Goal: Communication & Community: Answer question/provide support

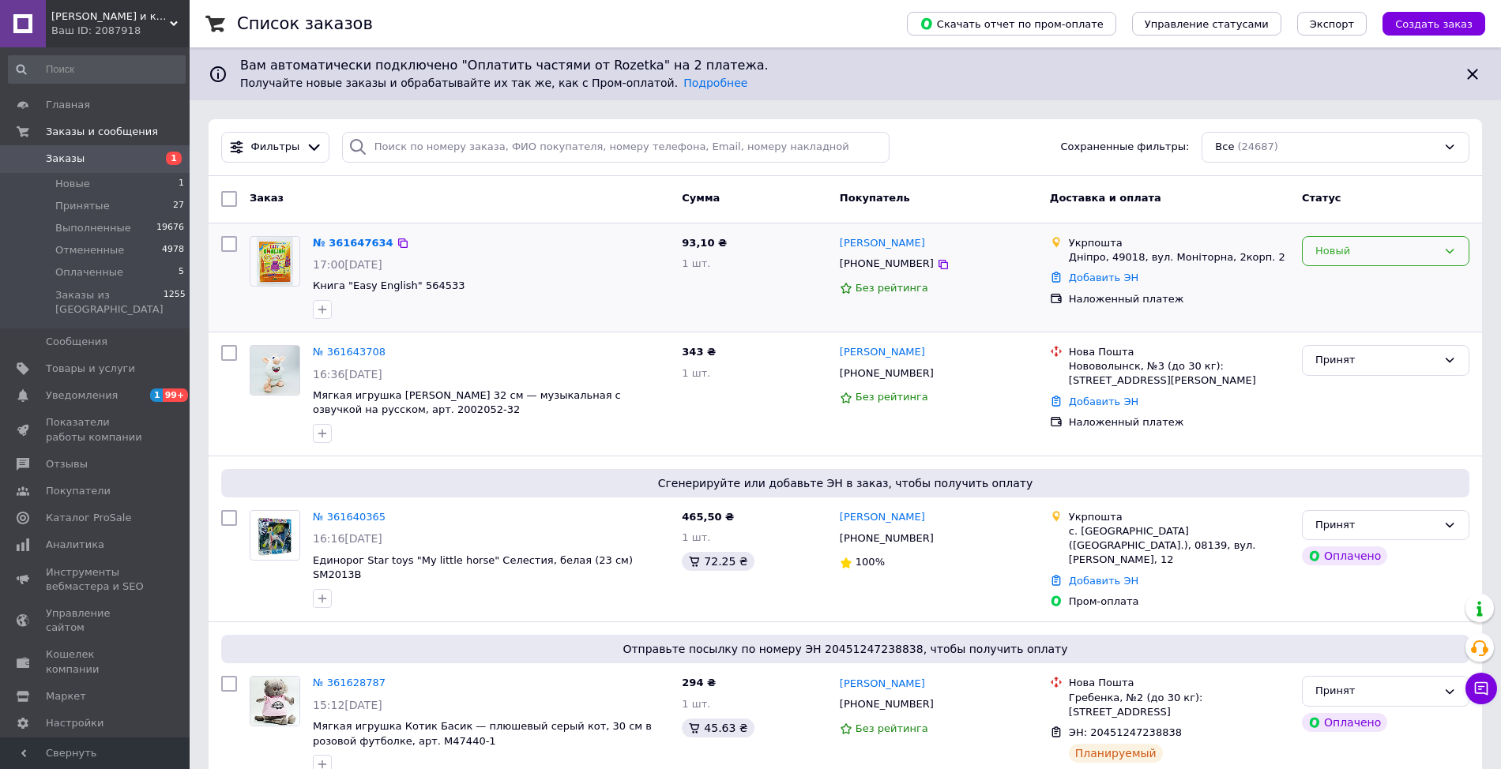
click at [1454, 251] on icon at bounding box center [1449, 251] width 13 height 13
click at [1414, 275] on li "Принят" at bounding box center [1386, 283] width 166 height 29
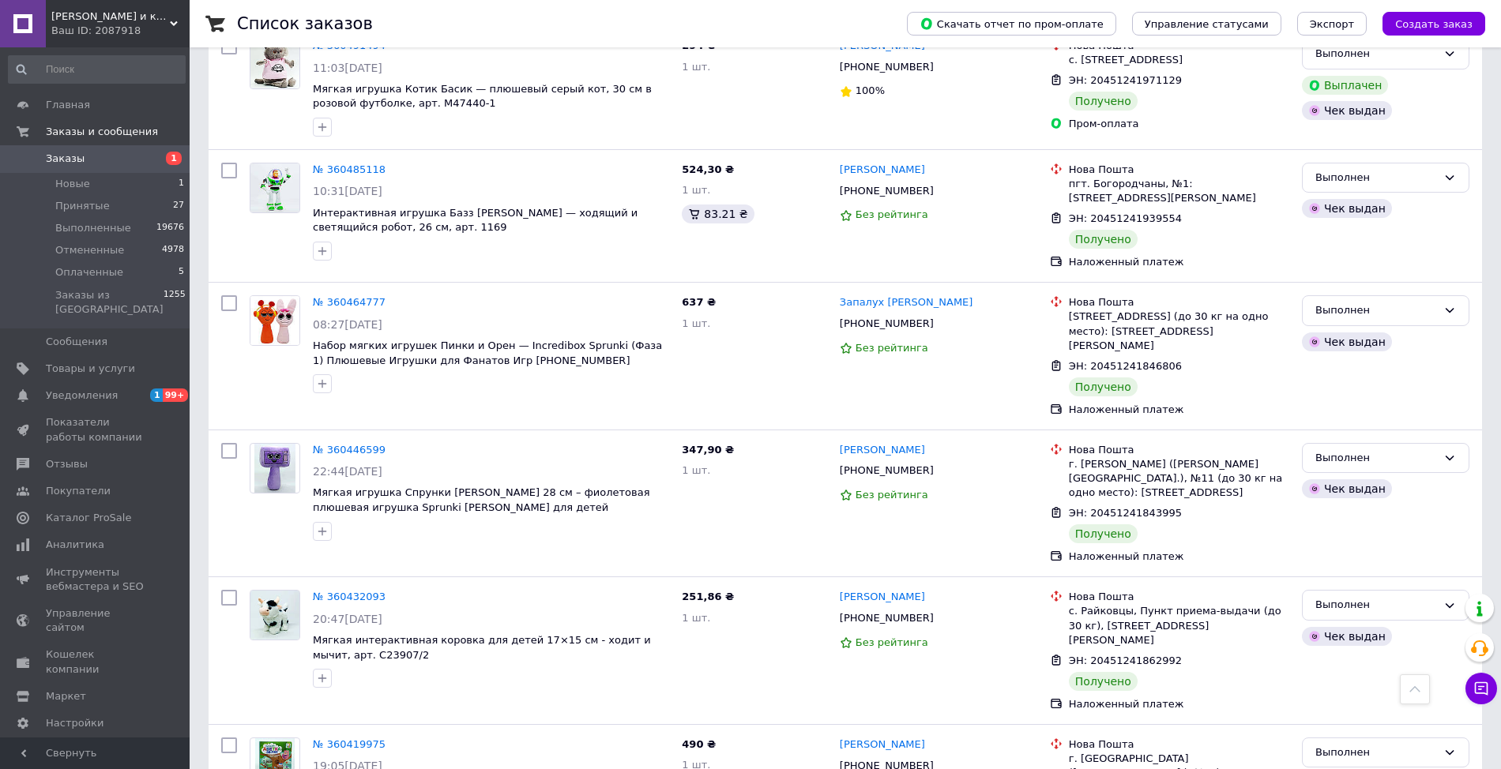
scroll to position [9584, 0]
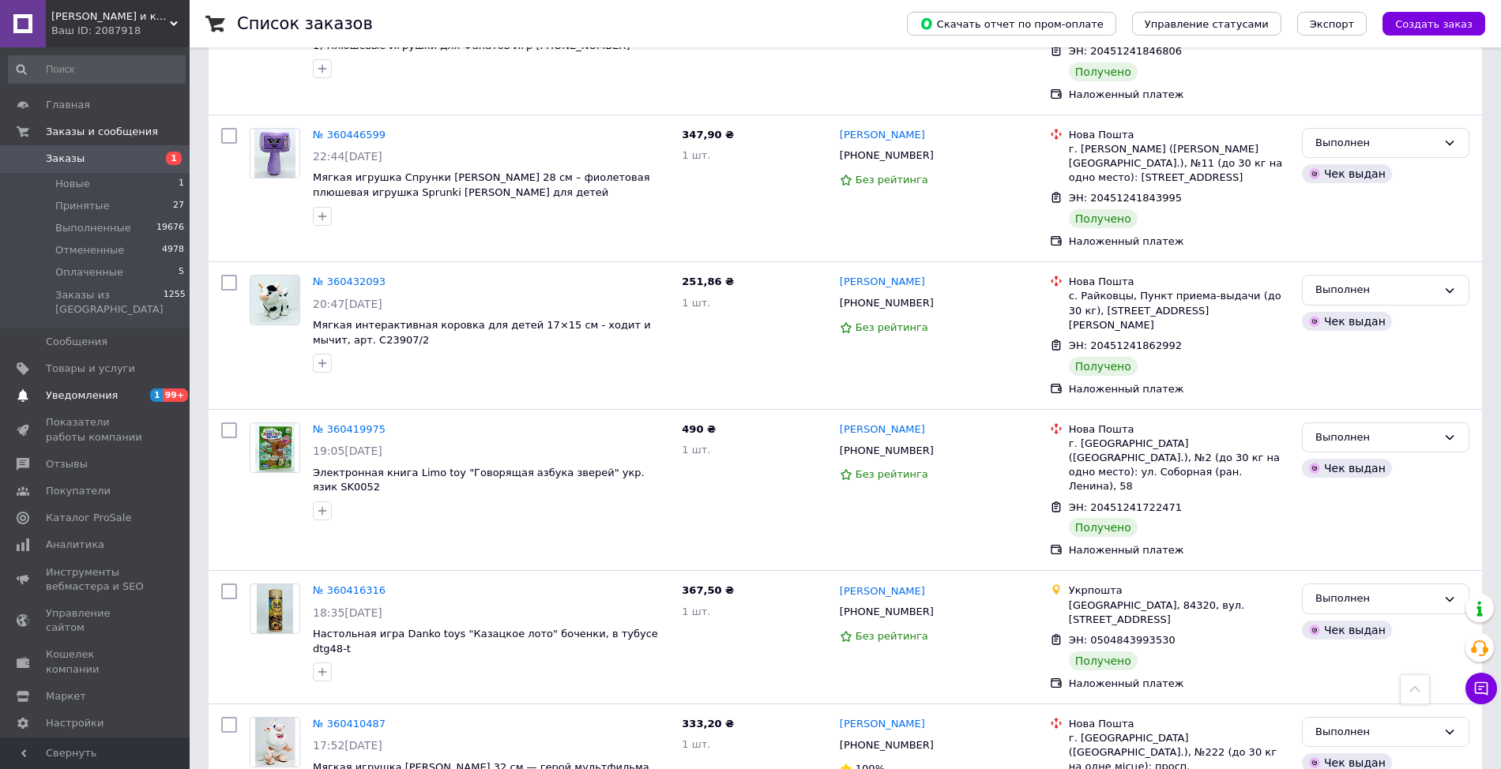
click at [62, 389] on span "Уведомления" at bounding box center [82, 396] width 72 height 14
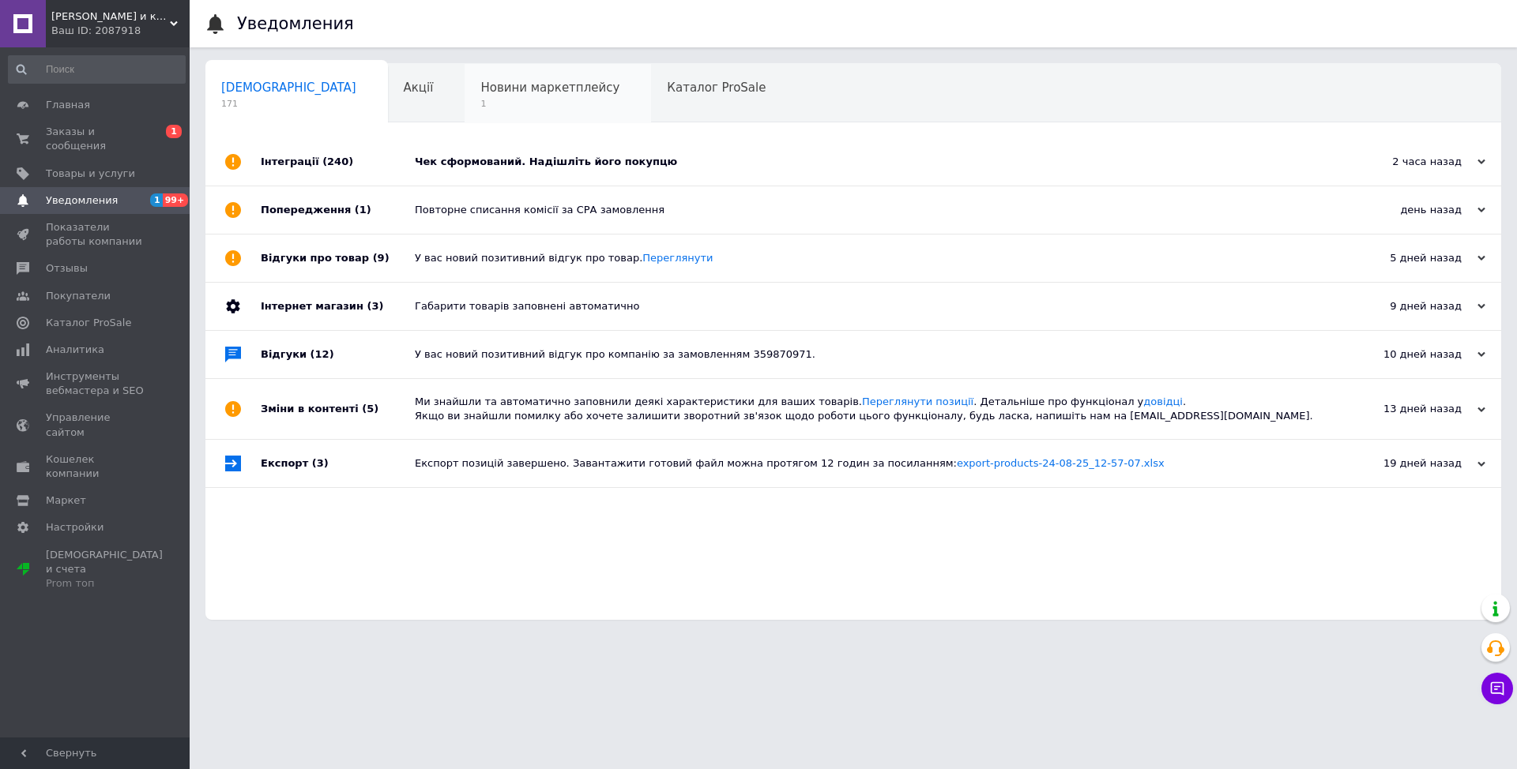
click at [516, 105] on span "1" at bounding box center [549, 104] width 139 height 12
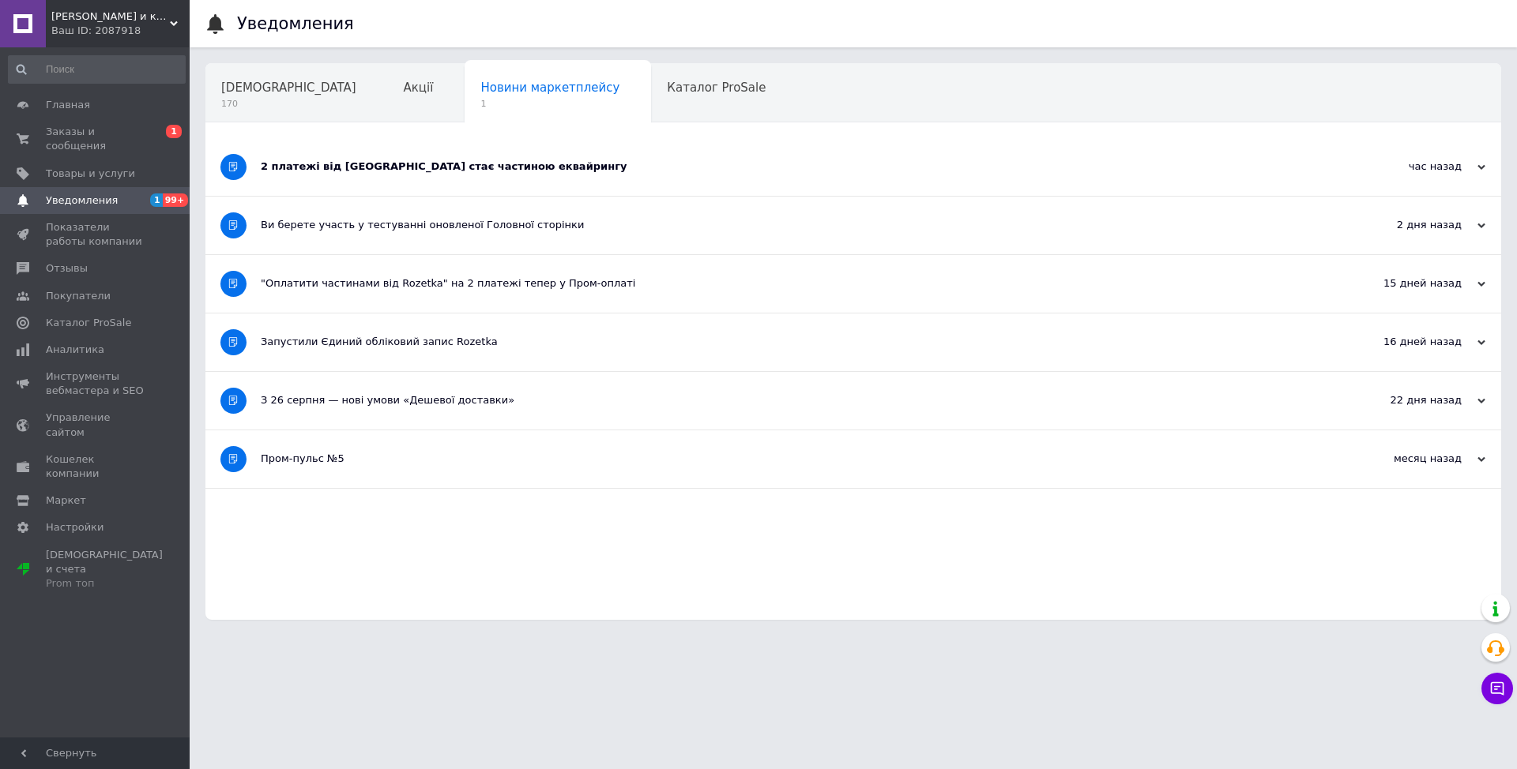
click at [411, 172] on div "2 платежі від [GEOGRAPHIC_DATA] стає частиною еквайрингу" at bounding box center [794, 167] width 1066 height 14
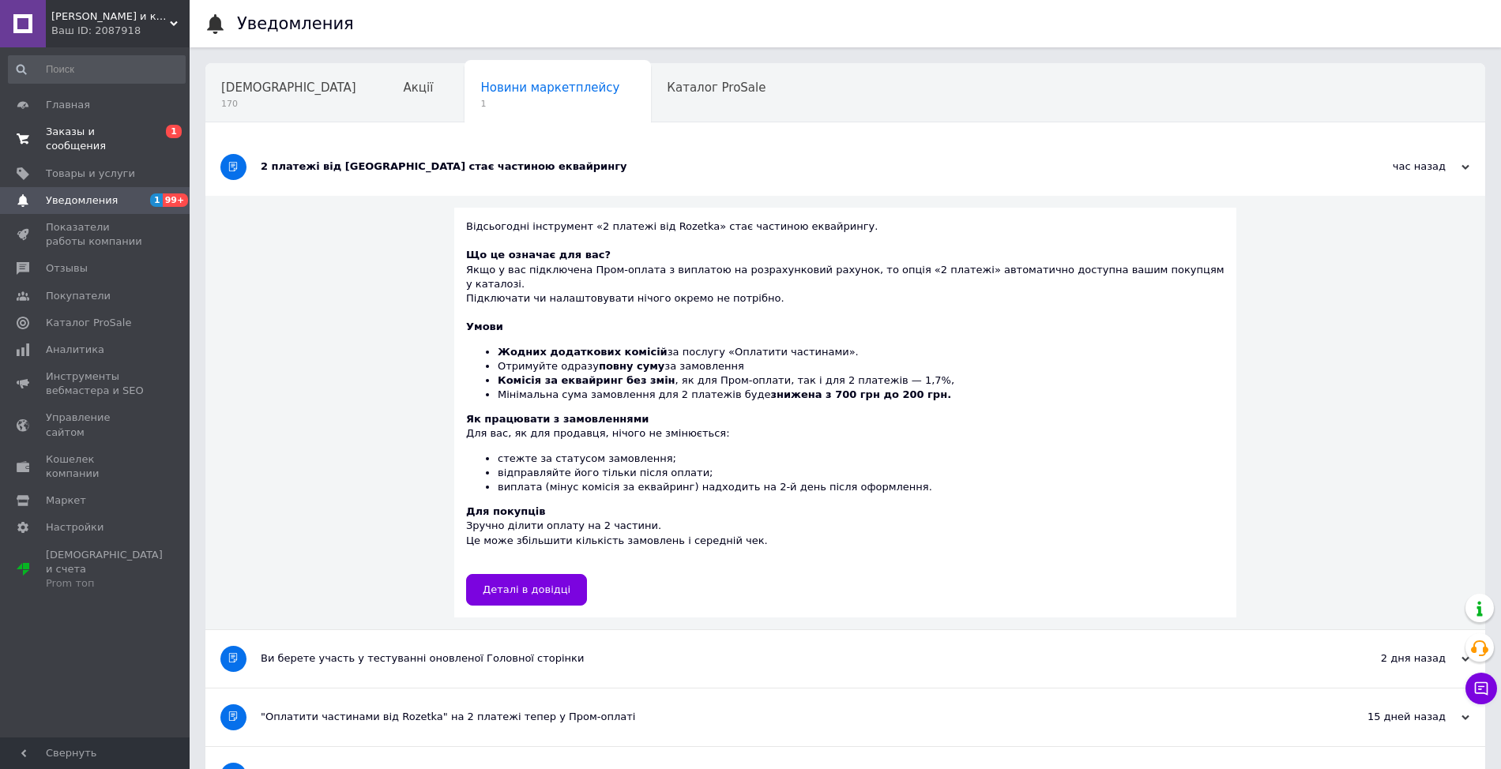
click at [60, 137] on span "Заказы и сообщения" at bounding box center [96, 139] width 100 height 28
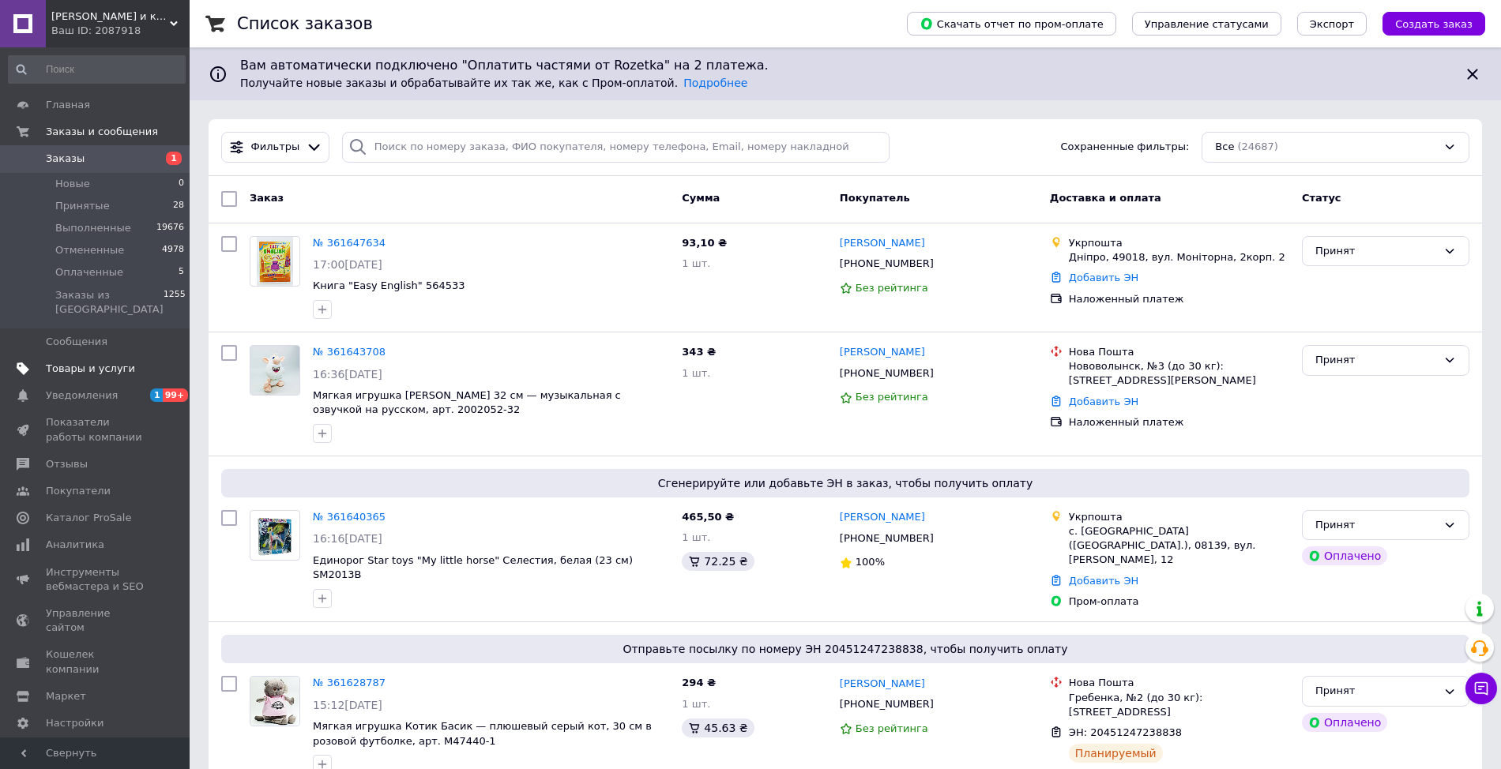
click at [73, 362] on span "Товары и услуги" at bounding box center [90, 369] width 89 height 14
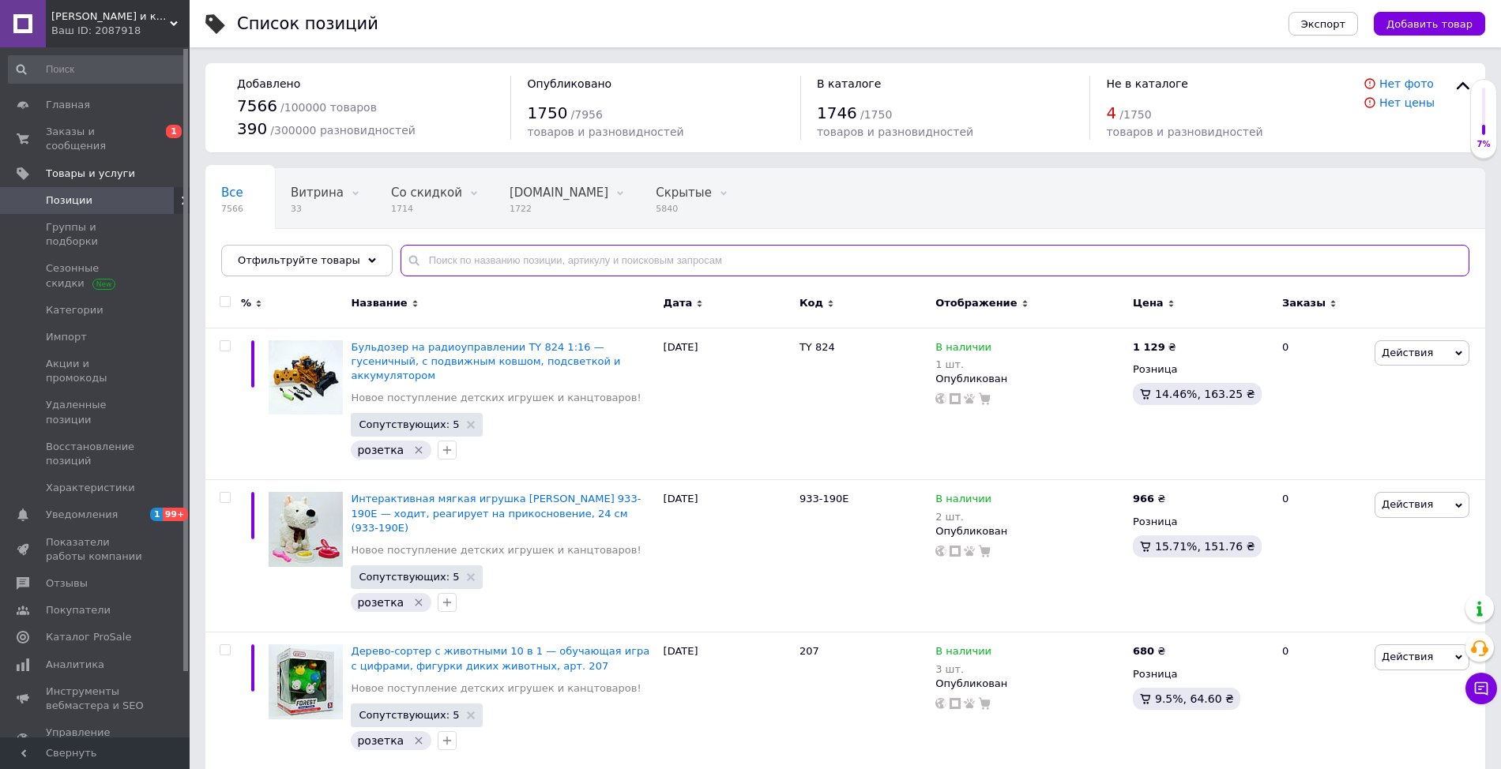
click at [466, 276] on input "text" at bounding box center [935, 261] width 1069 height 32
type input "мяч"
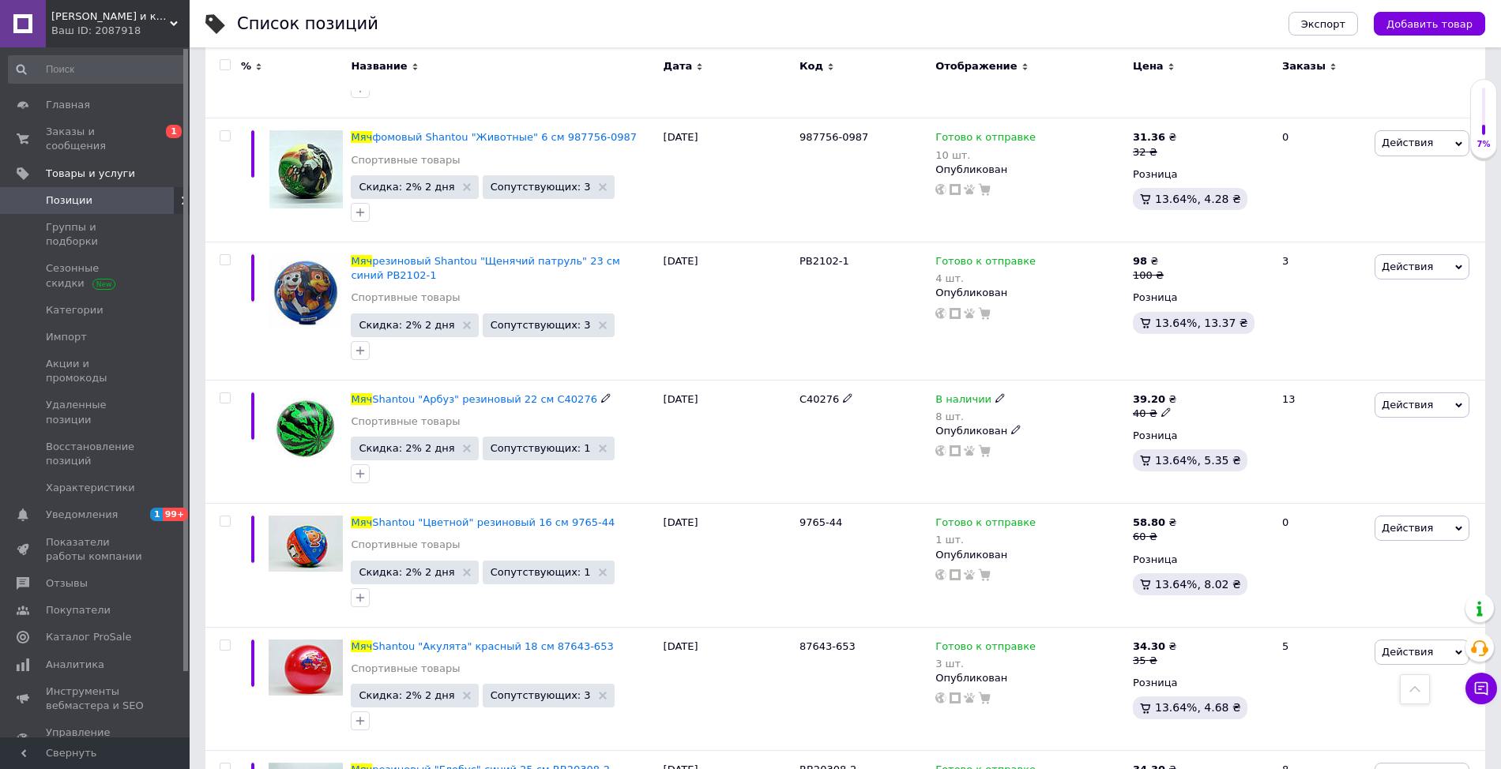
scroll to position [9107, 0]
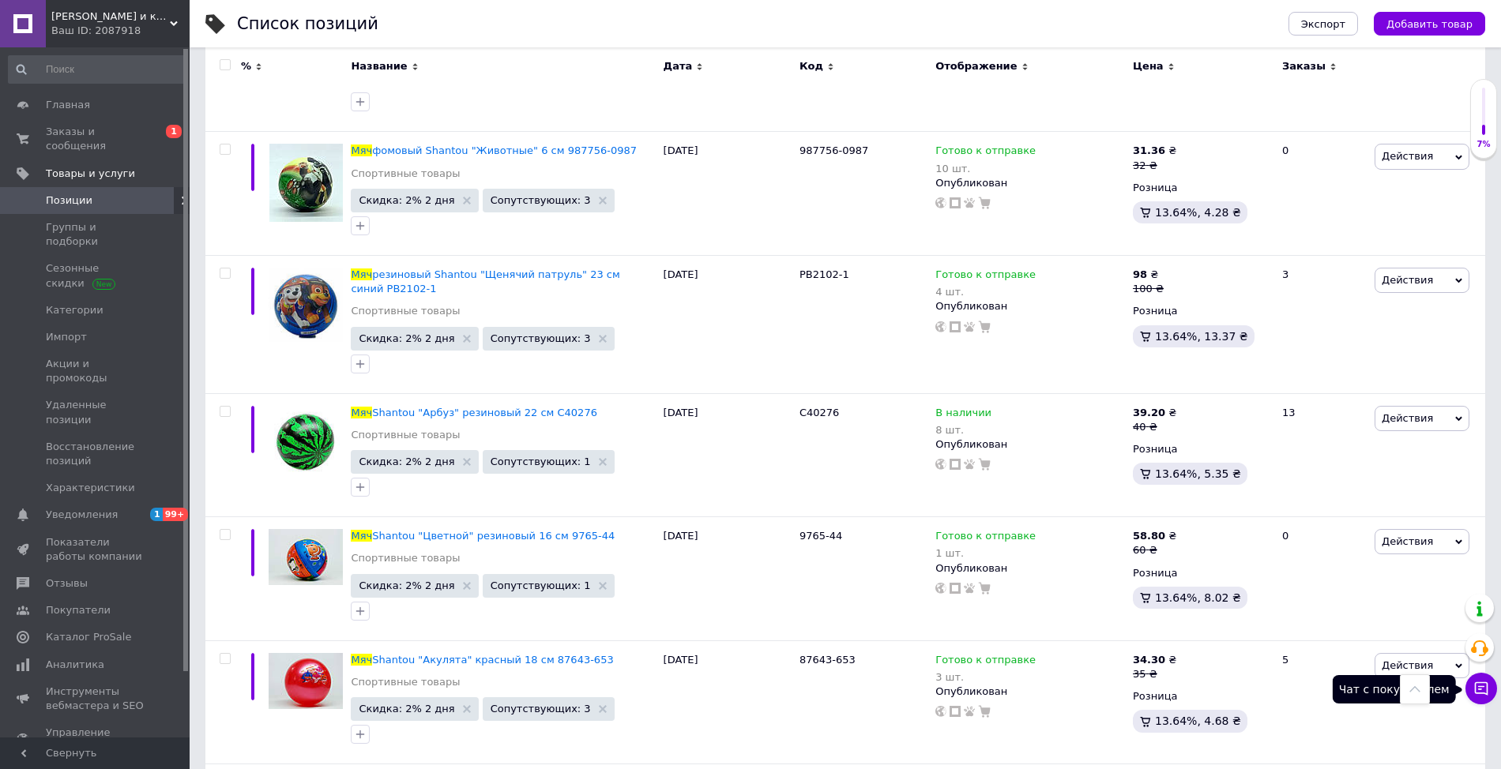
click at [1489, 676] on button "Чат с покупателем" at bounding box center [1481, 689] width 32 height 32
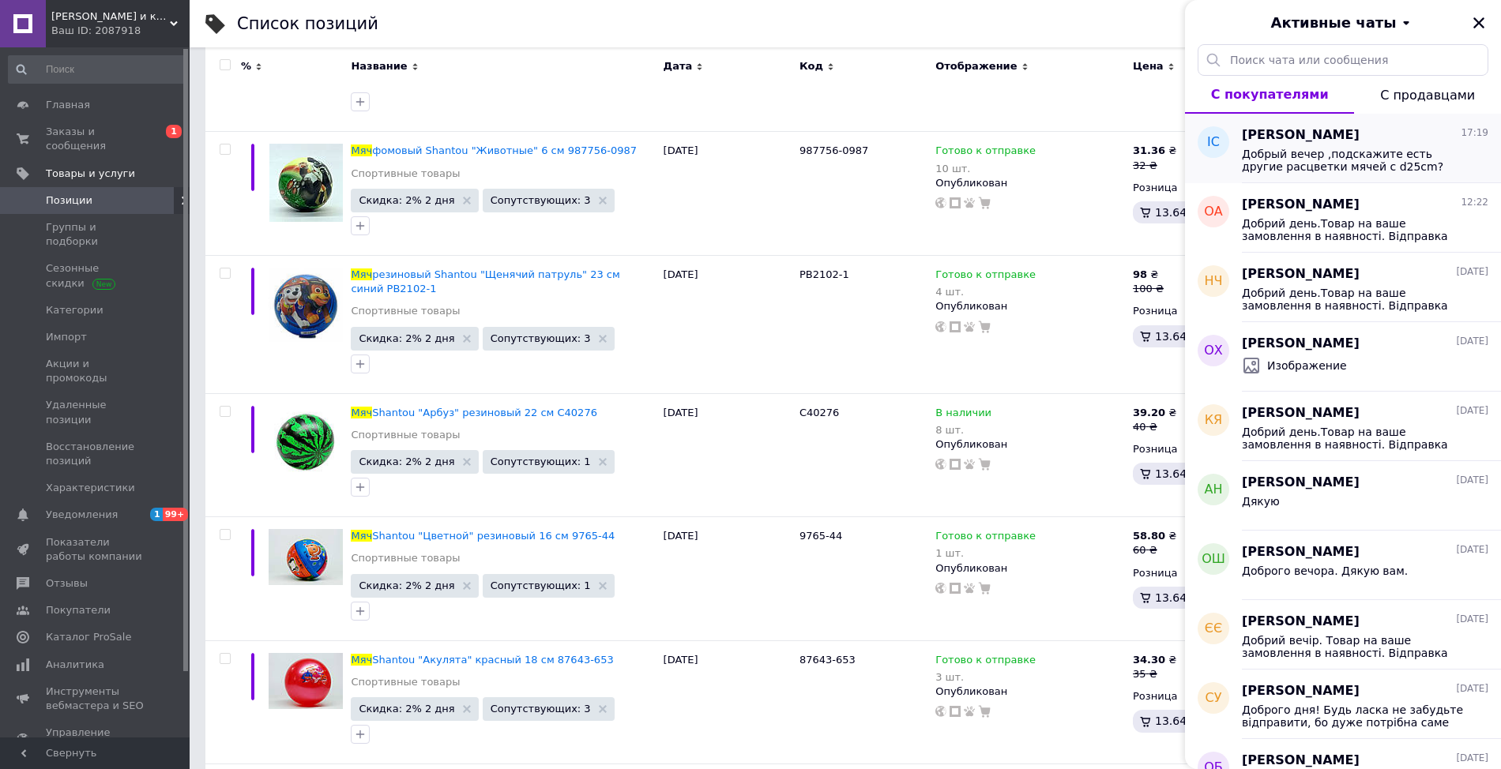
click at [1322, 133] on span "[PERSON_NAME]" at bounding box center [1301, 135] width 118 height 18
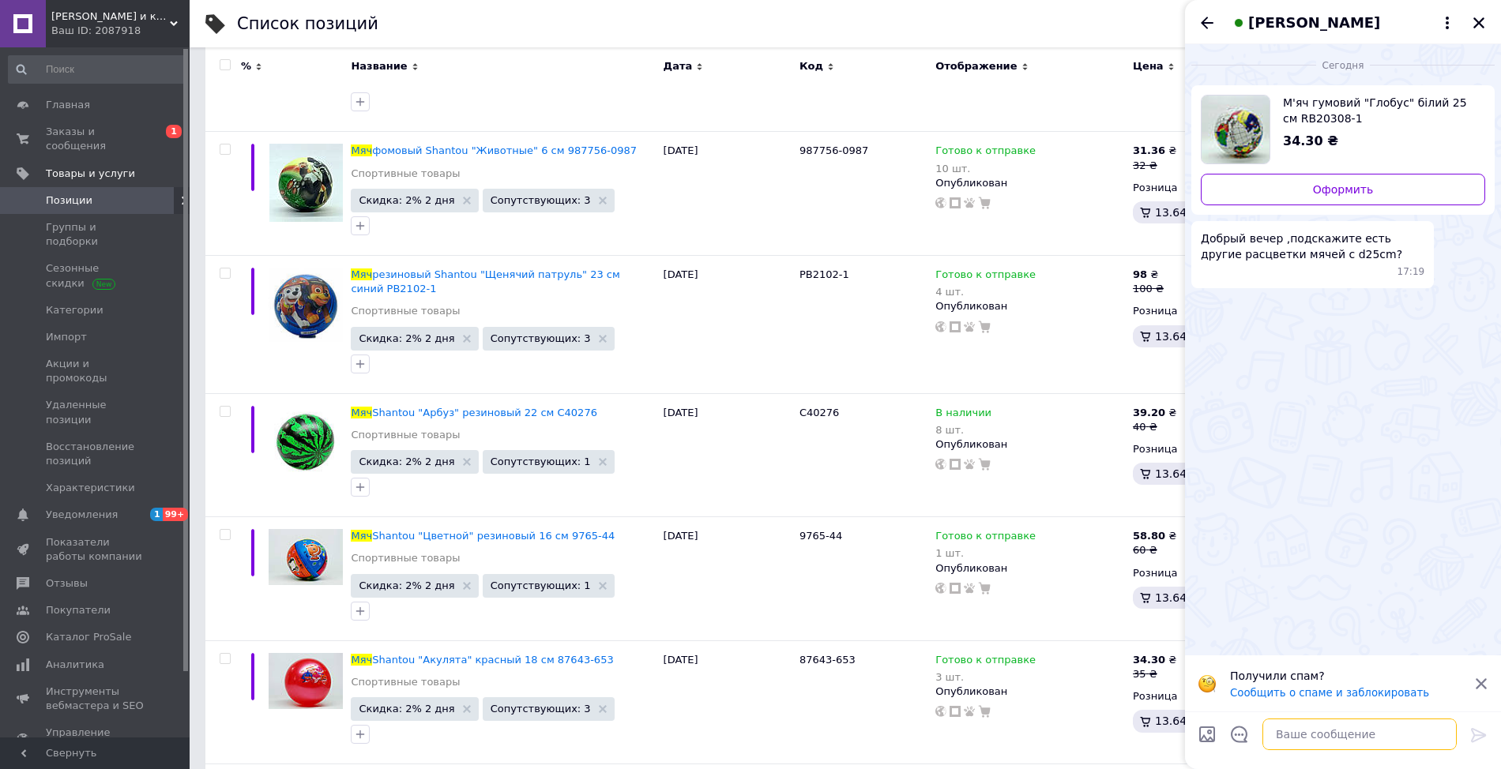
click at [1294, 734] on textarea at bounding box center [1359, 735] width 194 height 32
paste textarea "Добрий день. Вам скільки штук потрібно, і якого забарвлення хоча б приблизно"
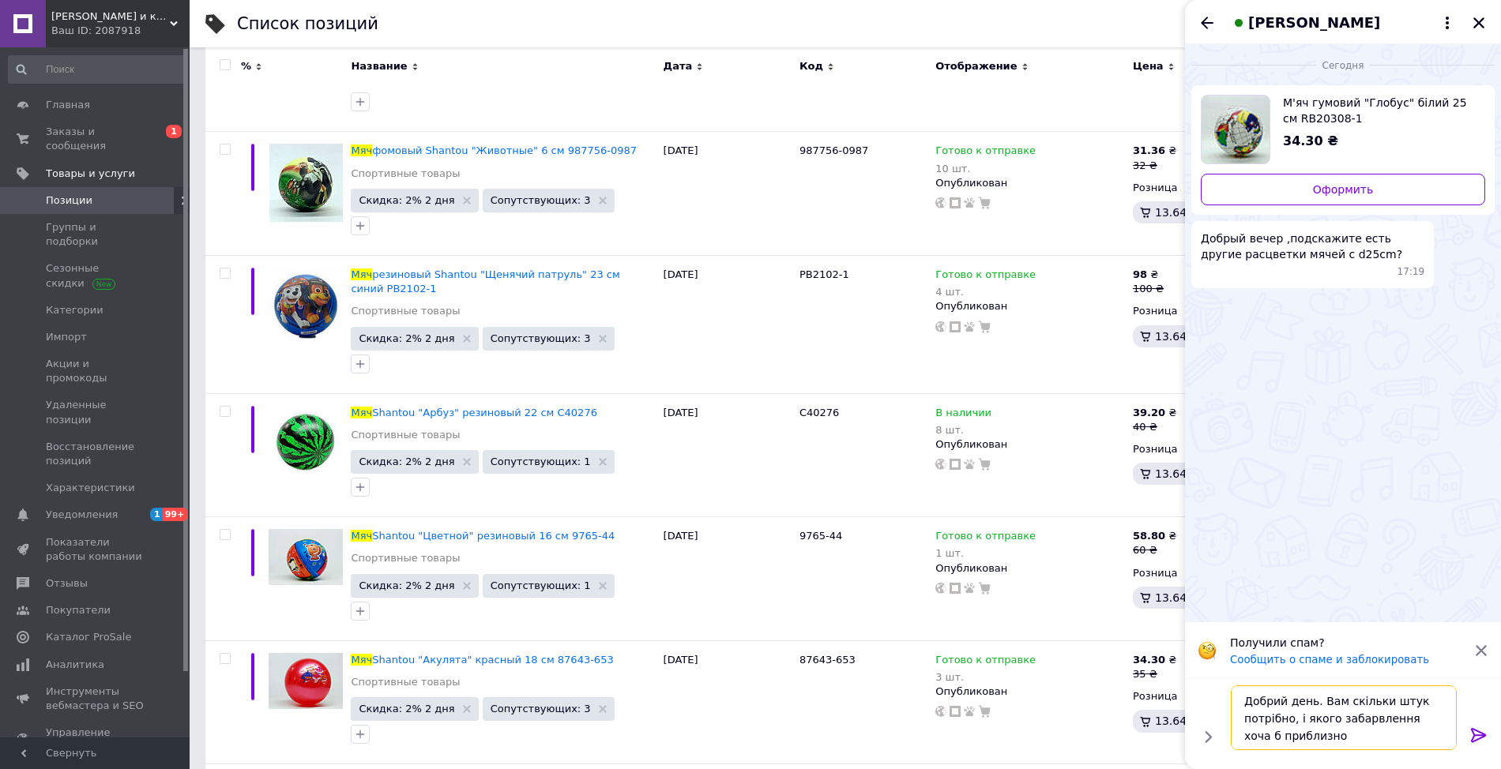
type textarea "Добрий день. Вам скільки штук потрібно, і якого забарвлення хоча б приблизно"
click at [1480, 727] on icon at bounding box center [1478, 735] width 19 height 19
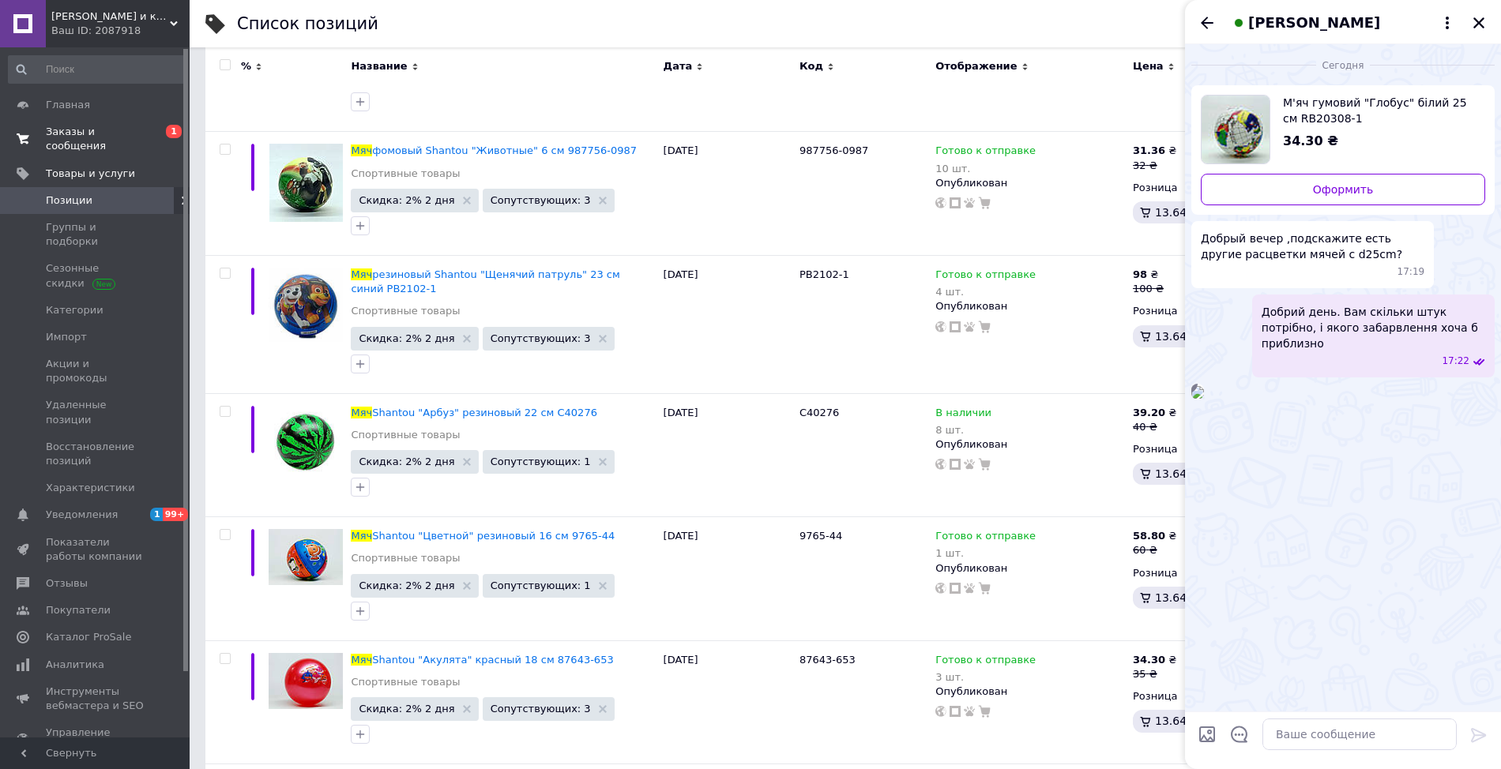
click at [118, 118] on link "Заказы и сообщения 0 1" at bounding box center [97, 138] width 194 height 41
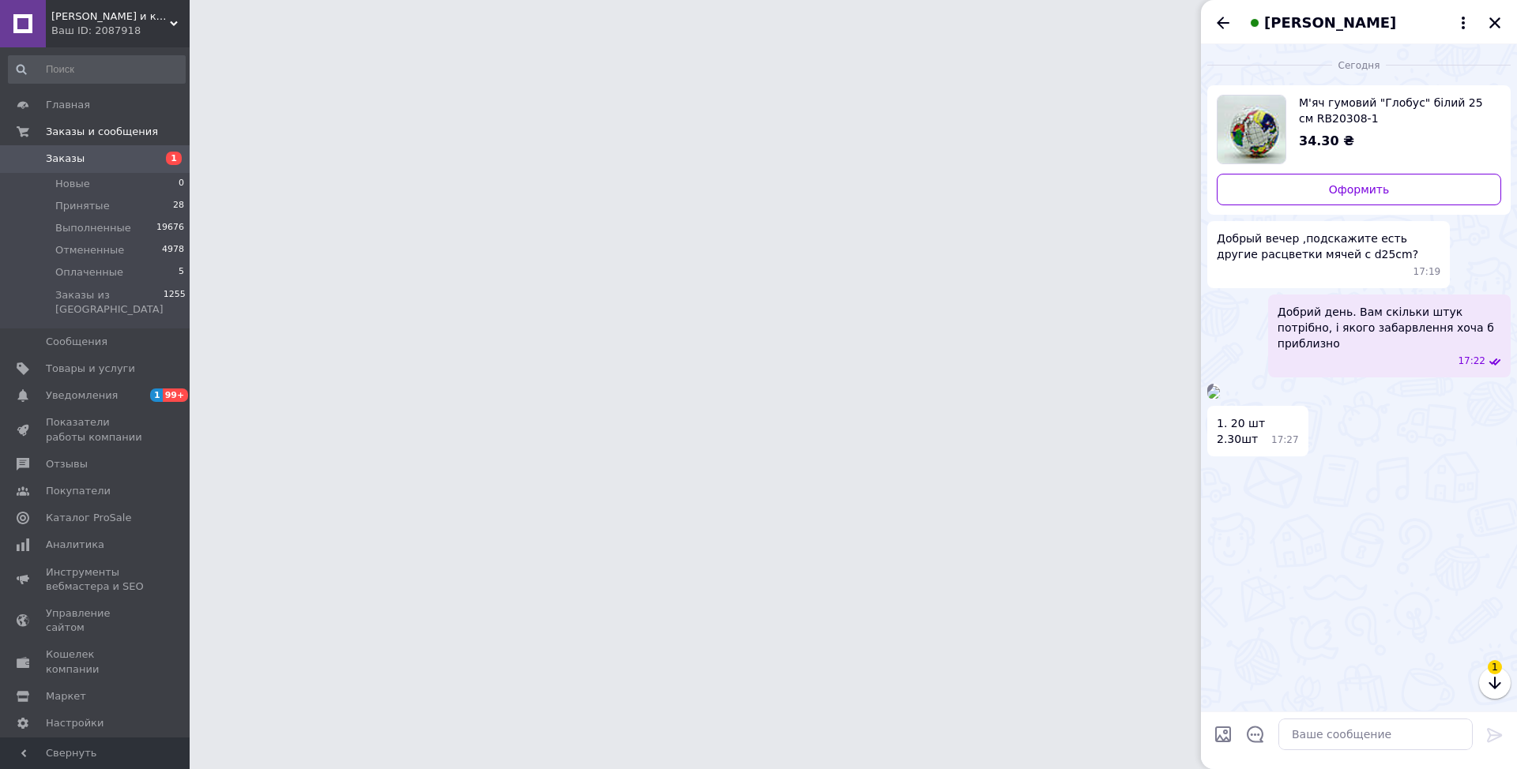
click at [1220, 399] on img at bounding box center [1213, 392] width 13 height 13
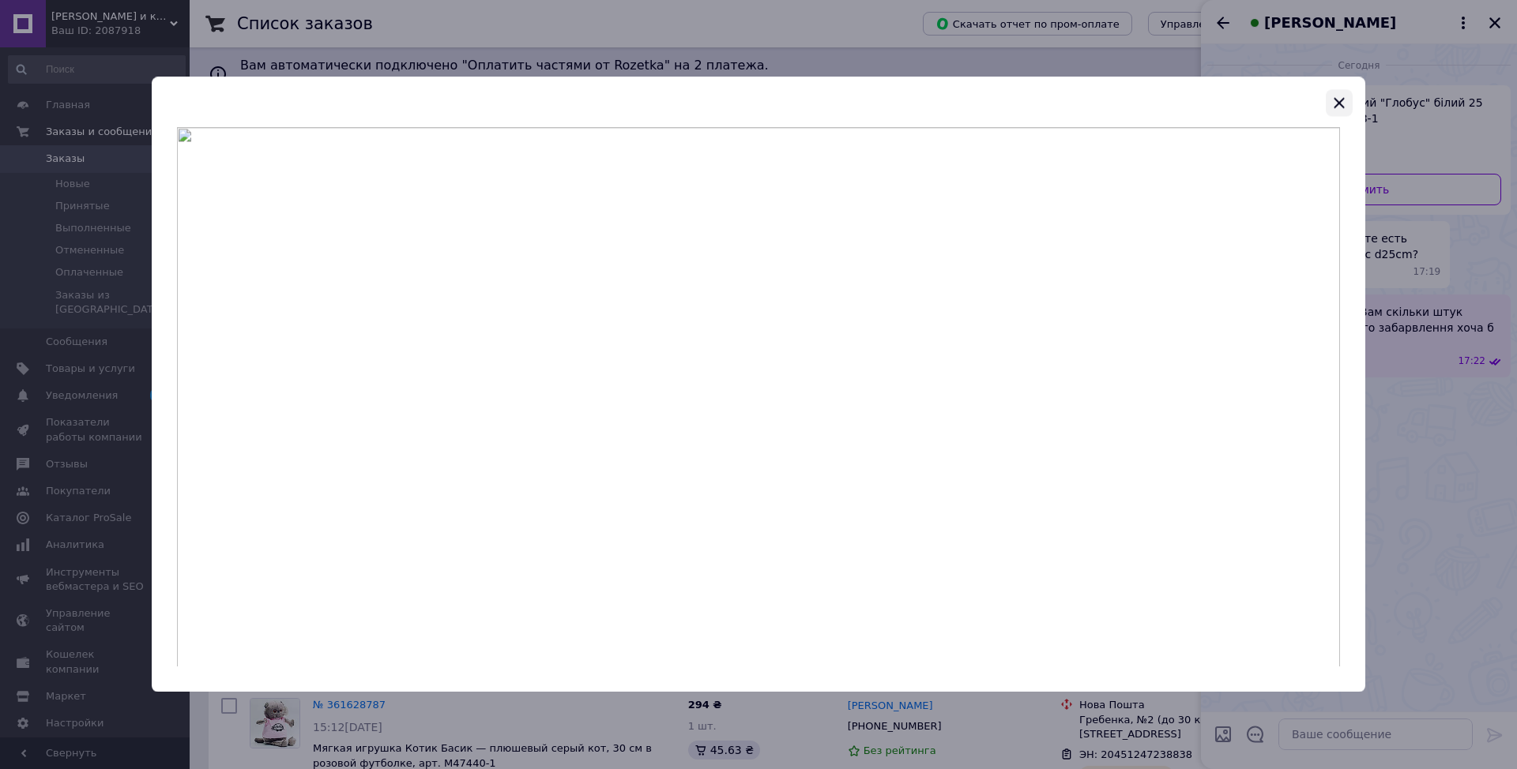
click at [1344, 96] on icon "button" at bounding box center [1338, 102] width 19 height 19
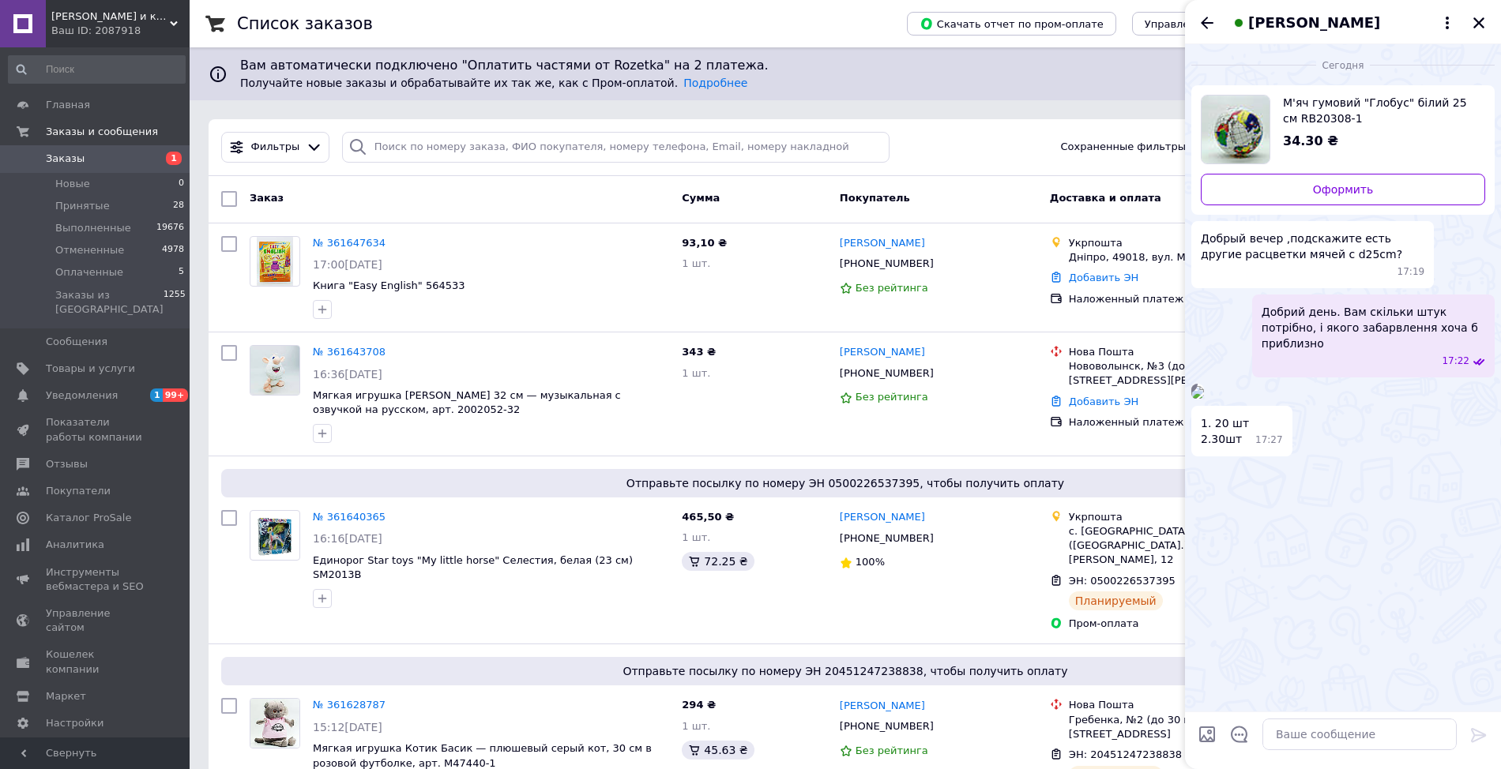
click at [1193, 348] on div "Добрий день. Вам скільки штук потрібно, і якого забарвлення хоча б приблизно 17…" at bounding box center [1342, 336] width 303 height 83
click at [1211, 363] on ul "М'яч гумовий "Глобус" білий 25 см RB20308-1 34.30 ₴ Оформить Добрый вечер ,подс…" at bounding box center [1342, 270] width 303 height 371
click at [1204, 399] on img at bounding box center [1197, 392] width 13 height 13
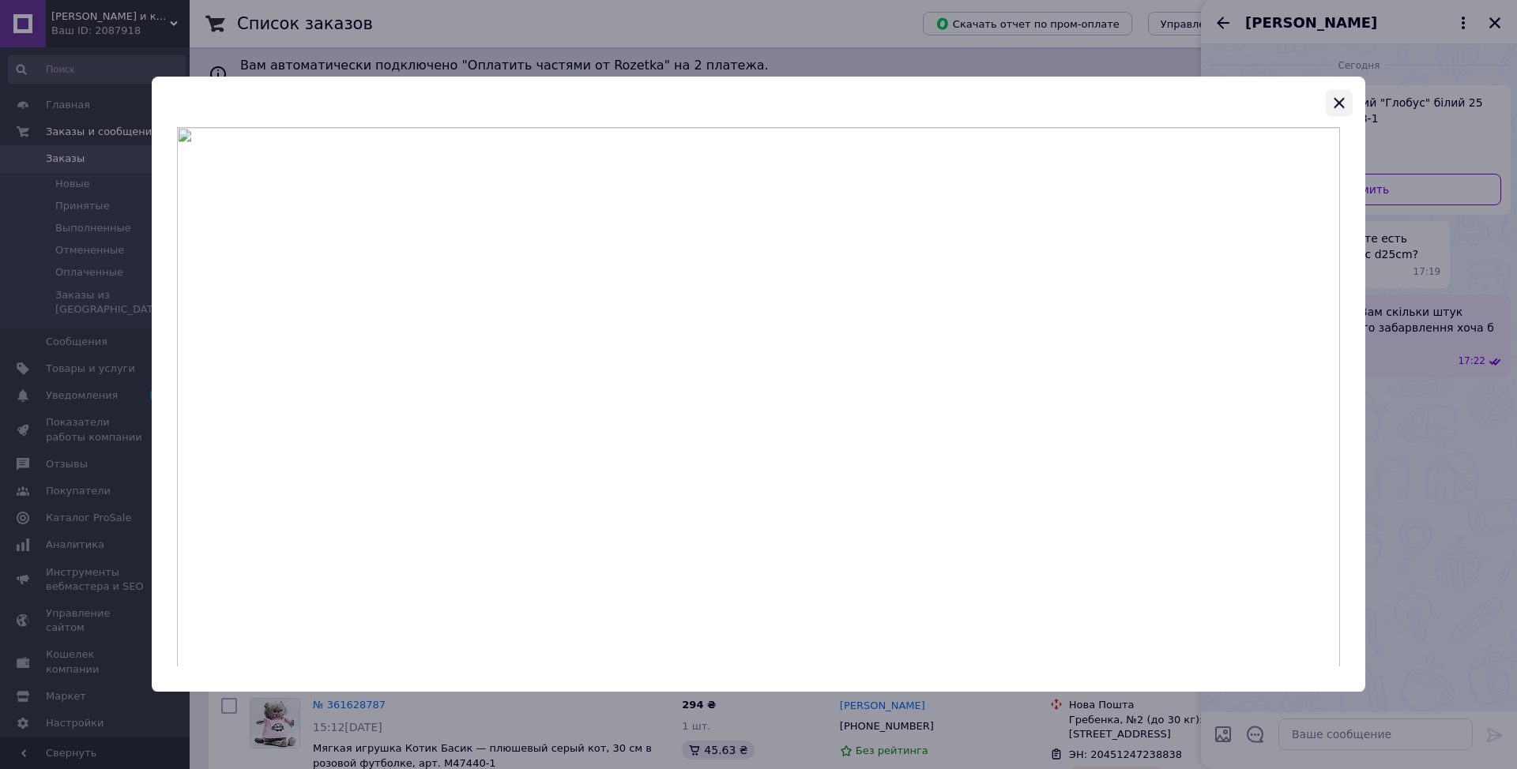
click at [1346, 98] on icon "button" at bounding box center [1338, 102] width 19 height 19
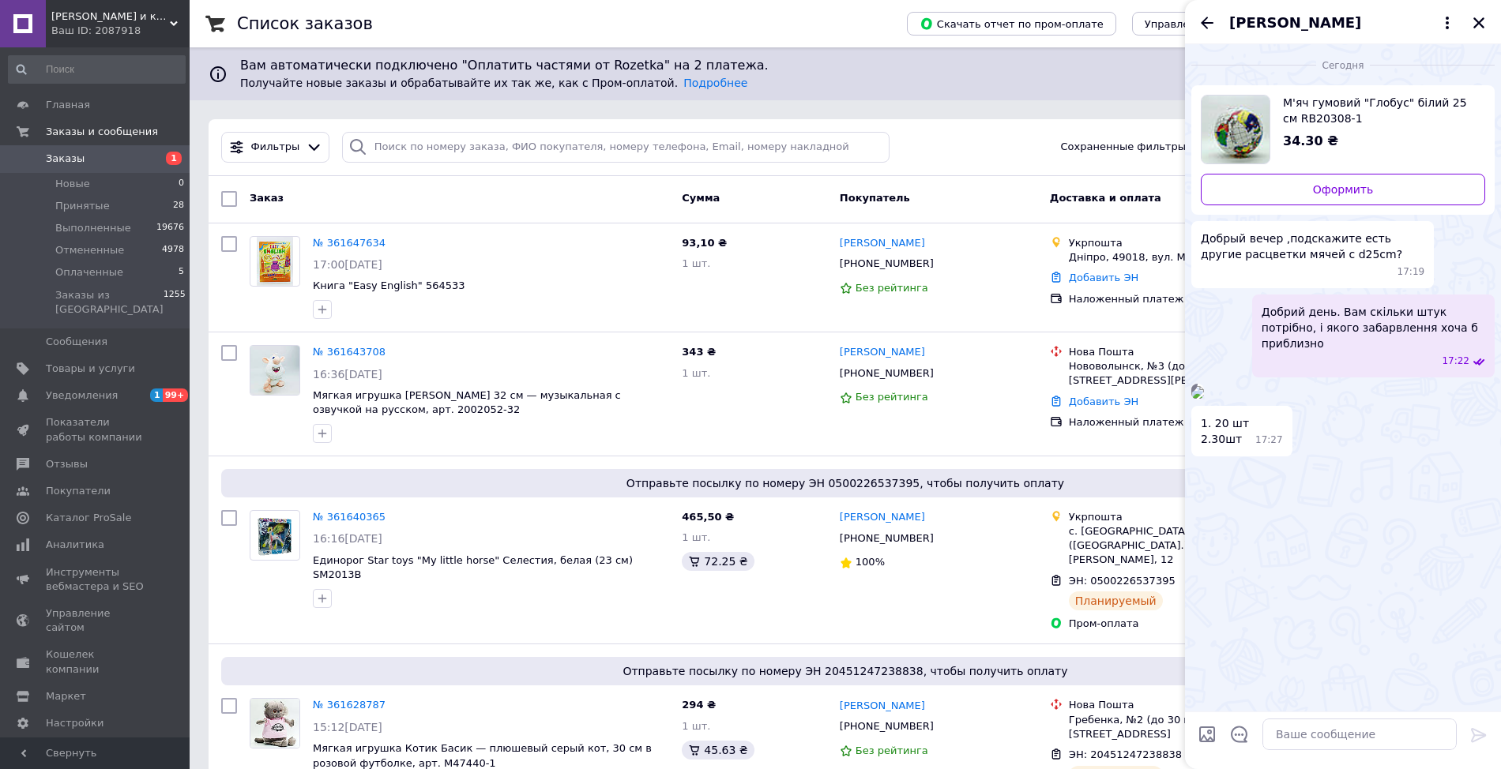
click at [1204, 399] on img at bounding box center [1197, 392] width 13 height 13
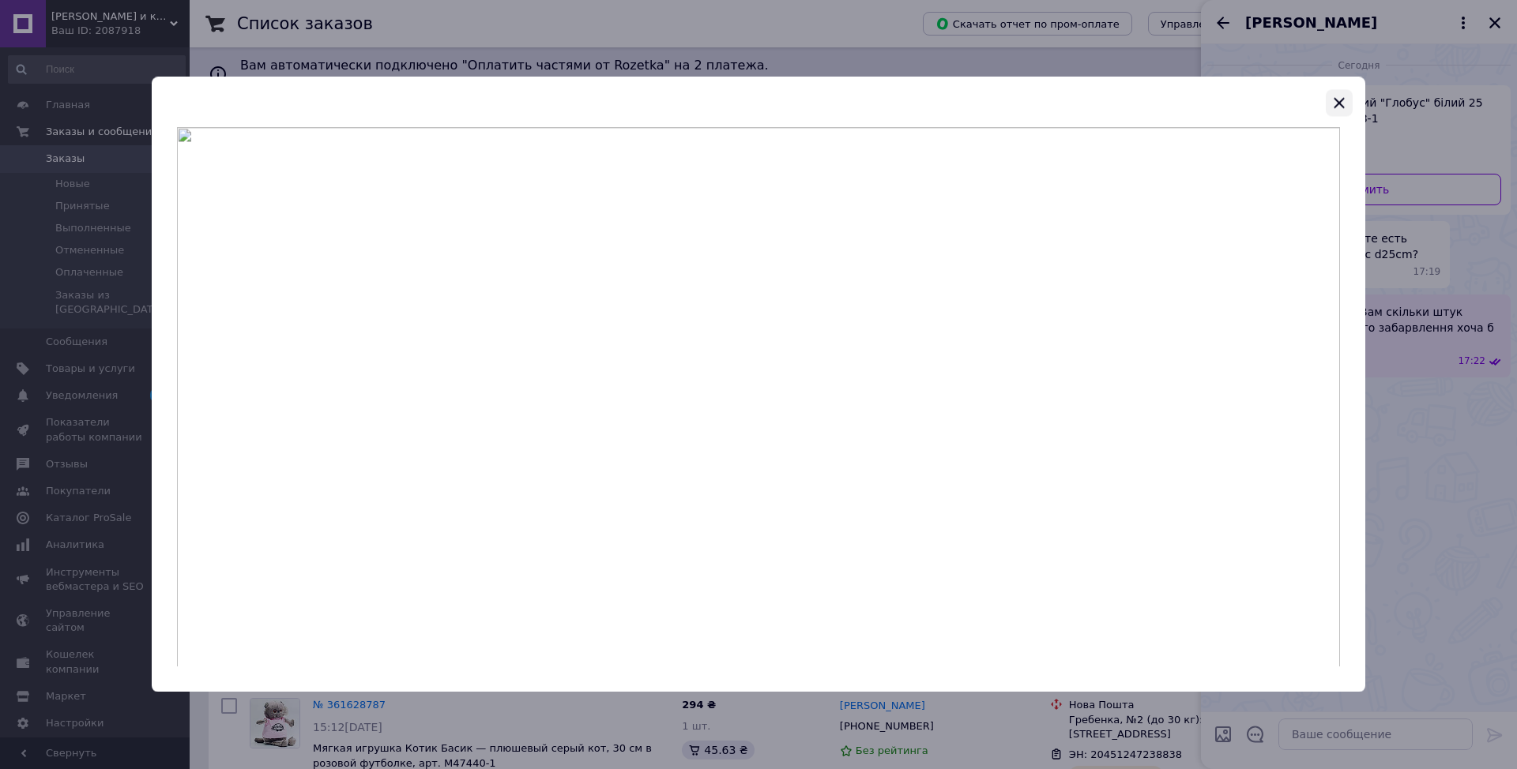
click at [1329, 103] on button "button" at bounding box center [1339, 102] width 27 height 27
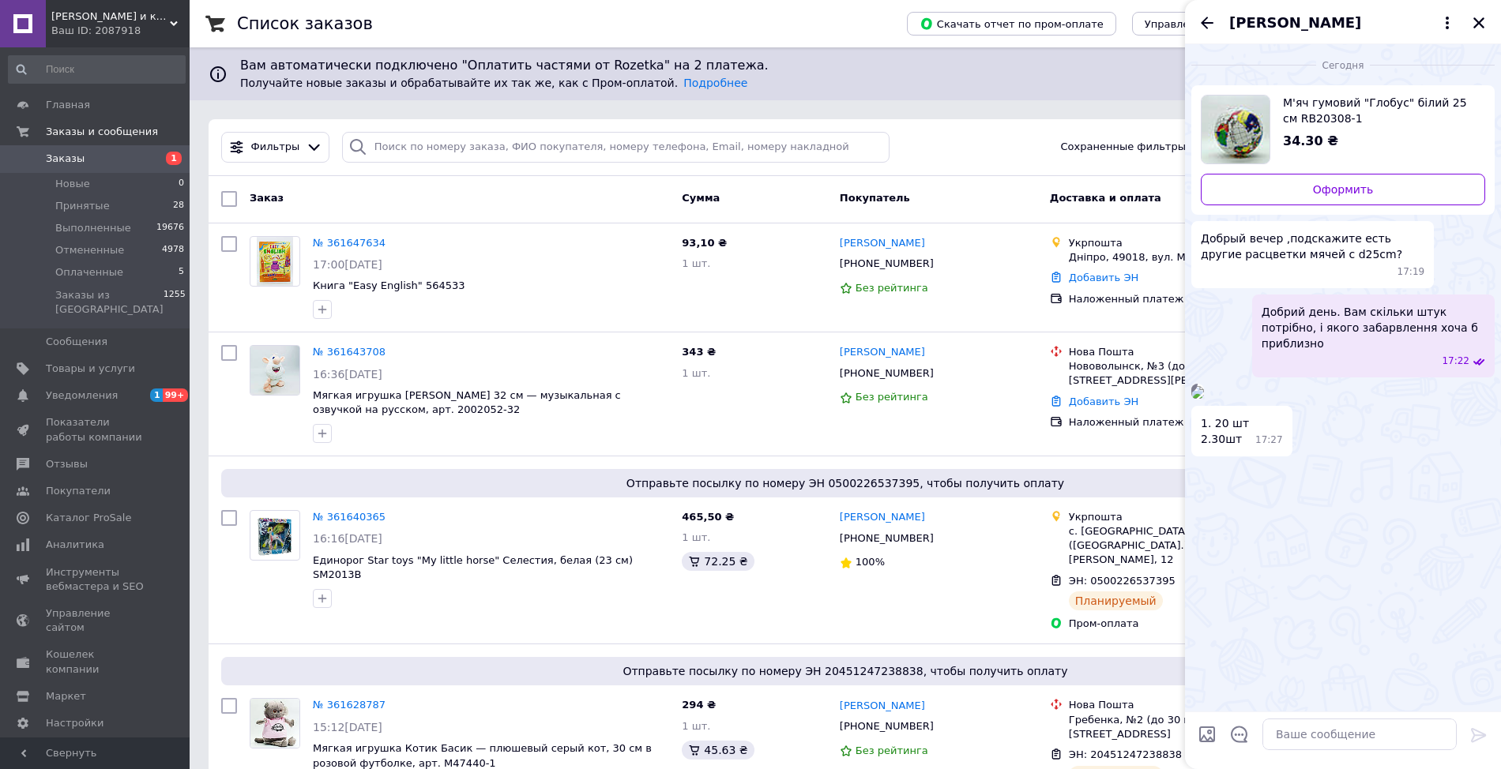
click at [1352, 715] on div at bounding box center [1359, 735] width 207 height 44
click at [1305, 740] on textarea at bounding box center [1359, 735] width 194 height 32
paste textarea "На жаль, зараз не можу нічого запропонувати"
type textarea "На жаль, зараз не можу нічого запропонувати"
click at [1470, 731] on div at bounding box center [1479, 738] width 32 height 37
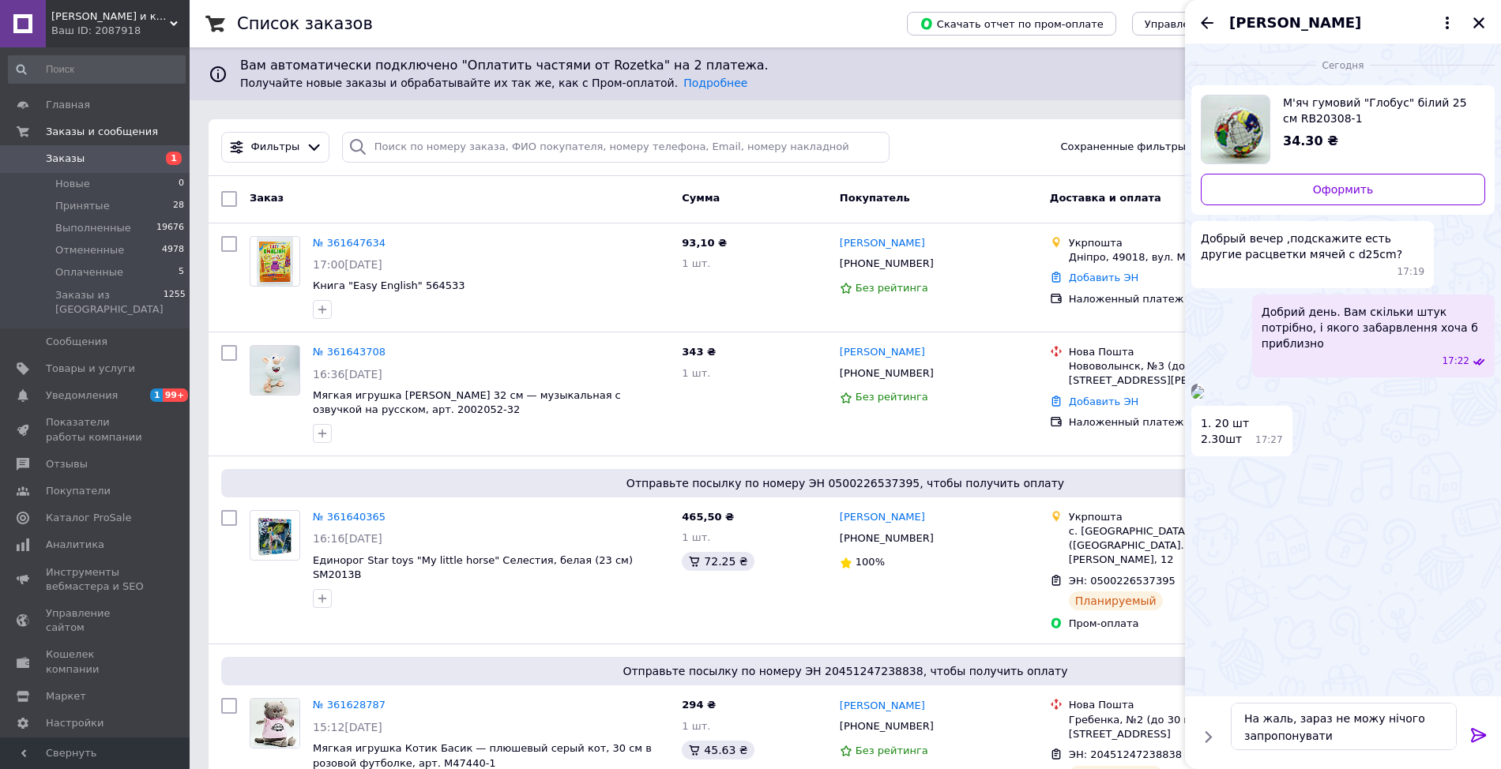
click at [1476, 734] on icon at bounding box center [1478, 735] width 19 height 19
